Goal: Navigation & Orientation: Understand site structure

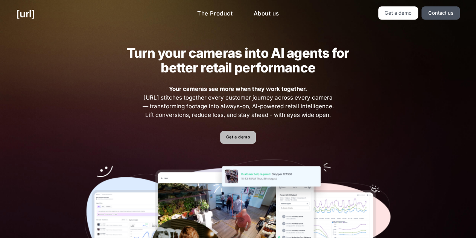
click at [235, 141] on link "Get a demo" at bounding box center [238, 137] width 36 height 13
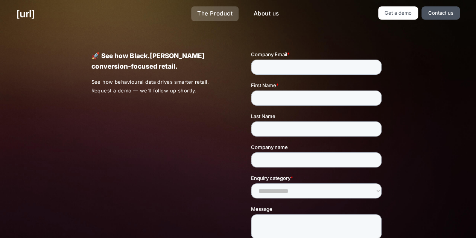
click at [211, 12] on link "The Product" at bounding box center [214, 13] width 47 height 15
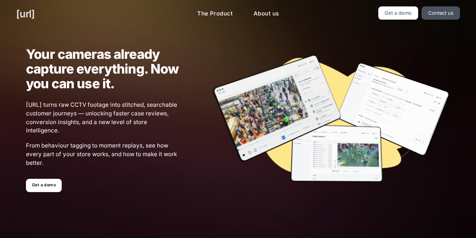
click at [35, 9] on link "[URL]" at bounding box center [25, 13] width 18 height 15
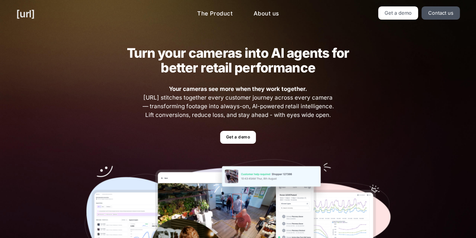
click at [35, 9] on link "[URL]" at bounding box center [25, 13] width 18 height 15
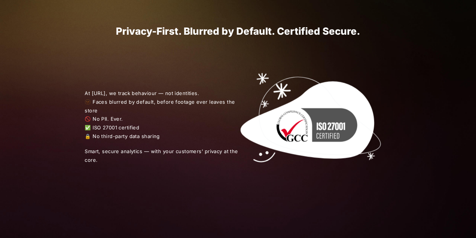
scroll to position [855, 0]
